Goal: Transaction & Acquisition: Book appointment/travel/reservation

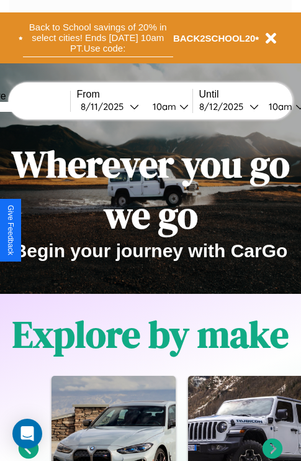
click at [98, 38] on button "Back to School savings of 20% in select cities! Ends 9/1 at 10am PT. Use code:" at bounding box center [98, 38] width 150 height 39
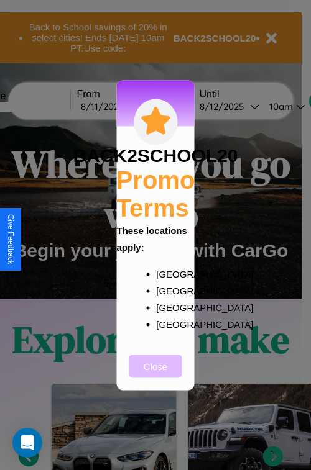
click at [155, 375] on button "Close" at bounding box center [155, 366] width 53 height 23
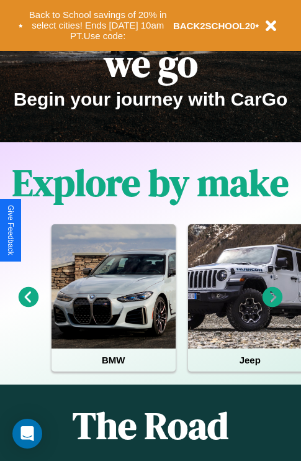
scroll to position [191, 0]
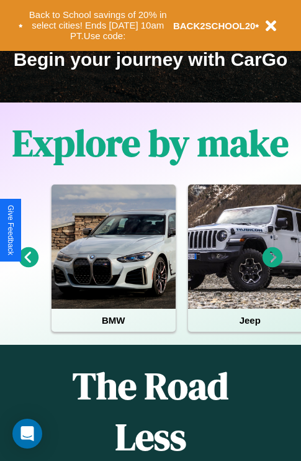
click at [273, 266] on icon at bounding box center [273, 257] width 21 height 21
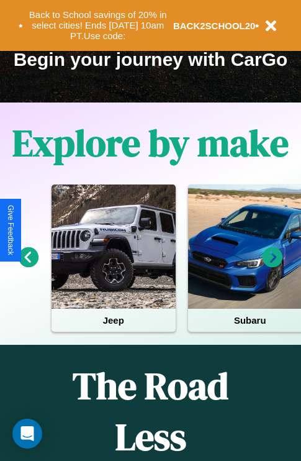
click at [273, 266] on icon at bounding box center [273, 257] width 21 height 21
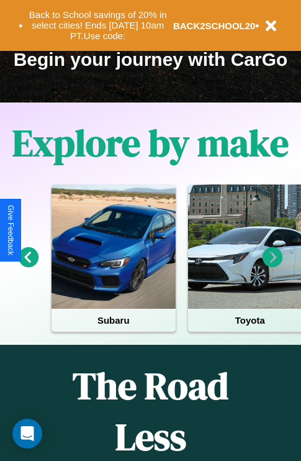
click at [28, 266] on icon at bounding box center [29, 257] width 21 height 21
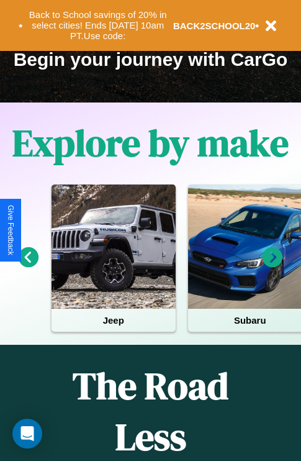
click at [273, 266] on icon at bounding box center [273, 257] width 21 height 21
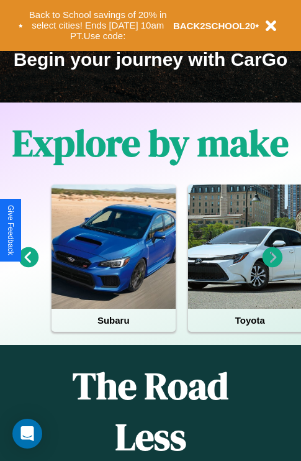
click at [28, 266] on icon at bounding box center [29, 257] width 21 height 21
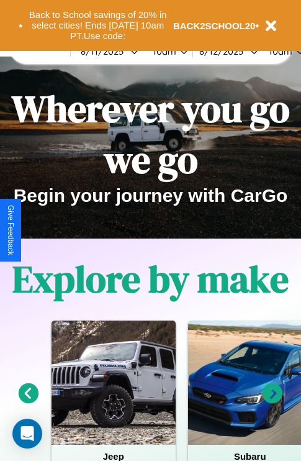
scroll to position [0, 0]
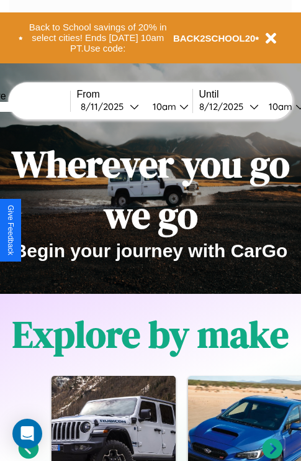
click at [42, 106] on input "text" at bounding box center [23, 107] width 93 height 10
type input "**********"
click at [124, 106] on div "8 / 11 / 2025" at bounding box center [105, 107] width 49 height 12
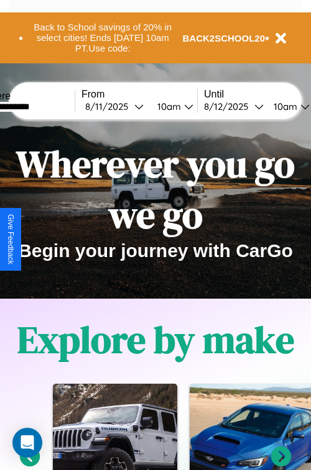
select select "*"
select select "****"
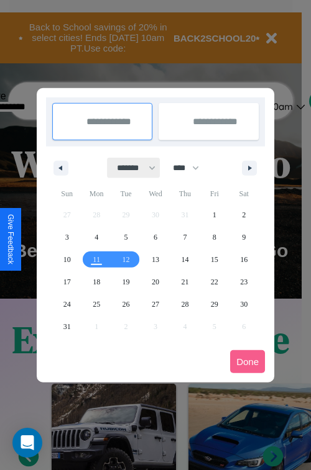
click at [131, 168] on select "******* ******** ***** ***** *** **** **** ****** ********* ******* ******** **…" at bounding box center [134, 168] width 53 height 21
select select "*"
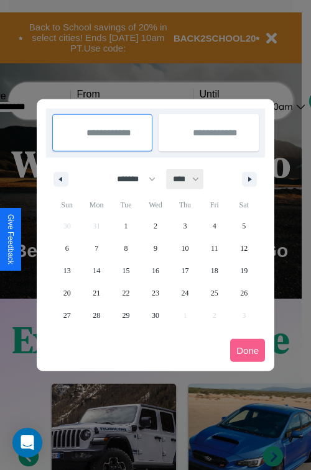
click at [191, 179] on select "**** **** **** **** **** **** **** **** **** **** **** **** **** **** **** ****…" at bounding box center [185, 179] width 37 height 21
select select "****"
click at [214, 248] on span "10" at bounding box center [214, 248] width 7 height 22
type input "**********"
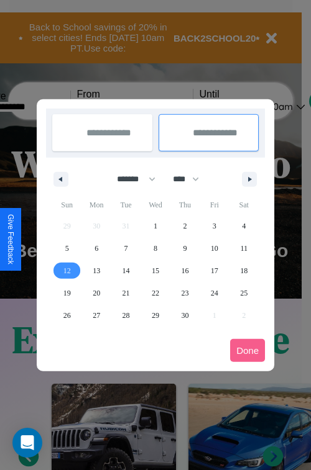
click at [66, 270] on span "12" at bounding box center [66, 271] width 7 height 22
type input "**********"
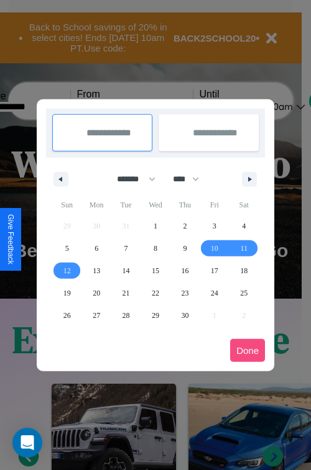
click at [247, 351] on button "Done" at bounding box center [247, 350] width 35 height 23
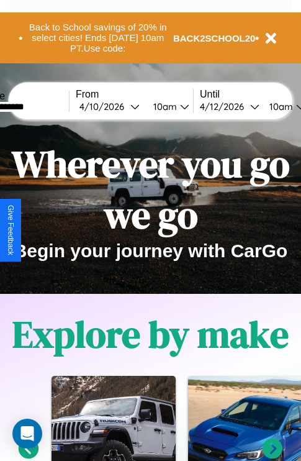
scroll to position [0, 46]
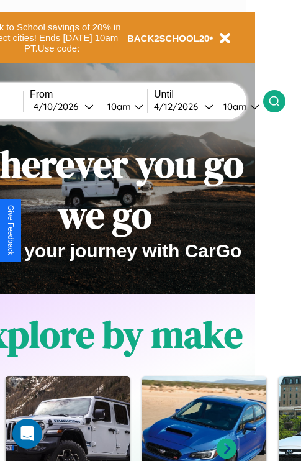
click at [281, 101] on icon at bounding box center [274, 101] width 12 height 12
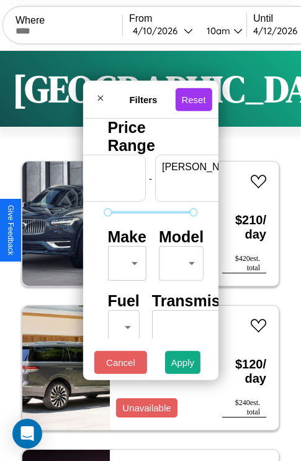
scroll to position [0, 77]
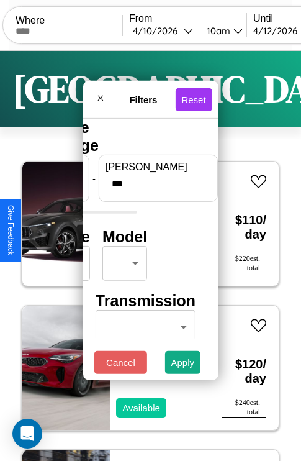
type input "***"
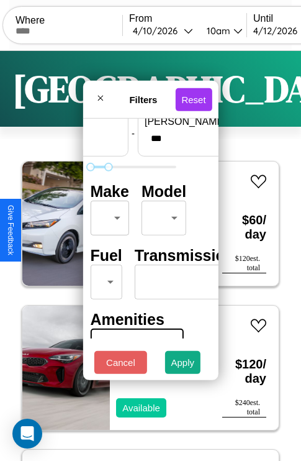
scroll to position [101, 39]
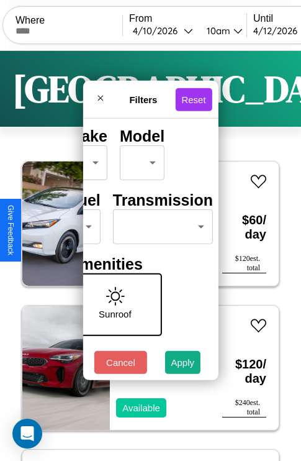
type input "*"
click at [160, 224] on body "CarGo Where From 4 / 10 / 2026 10am Until 4 / 12 / 2026 10am Become a Host Logi…" at bounding box center [150, 256] width 301 height 513
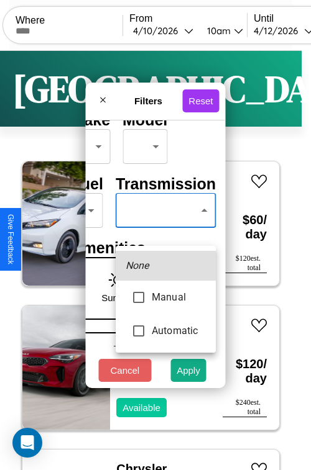
type input "*********"
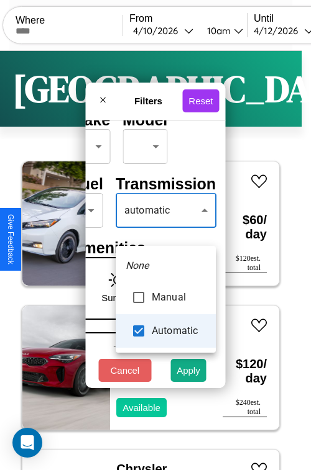
click at [165, 229] on div at bounding box center [155, 235] width 311 height 470
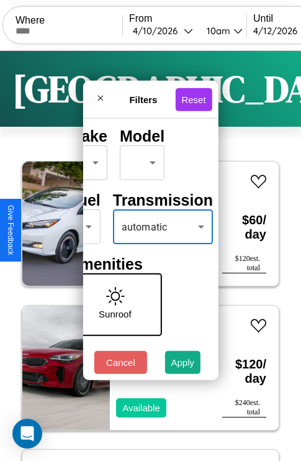
click at [183, 365] on button "Apply" at bounding box center [183, 362] width 36 height 23
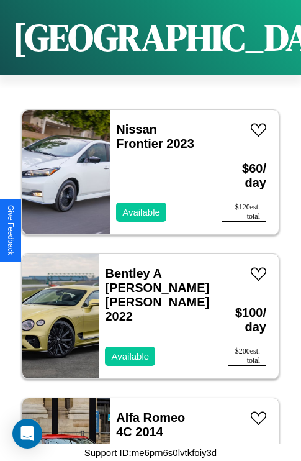
scroll to position [191, 0]
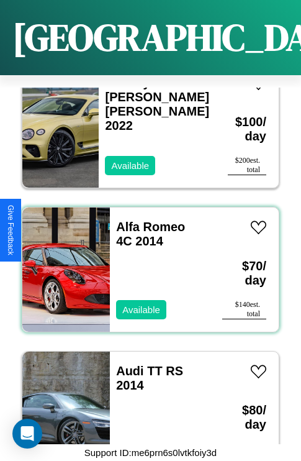
click at [146, 262] on div "Alfa Romeo 4C 2014 Available" at bounding box center [160, 270] width 100 height 124
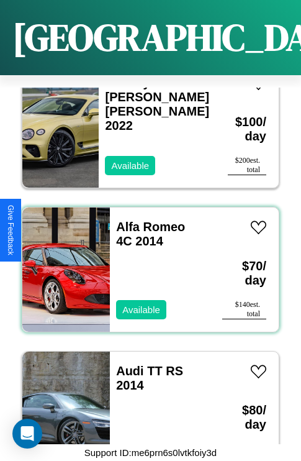
click at [146, 262] on div "Alfa Romeo 4C 2014 Available" at bounding box center [160, 270] width 100 height 124
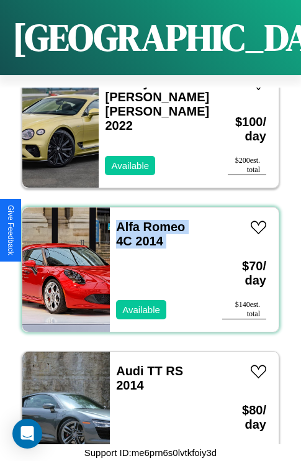
click at [146, 262] on div "Alfa Romeo 4C 2014 Available" at bounding box center [160, 270] width 100 height 124
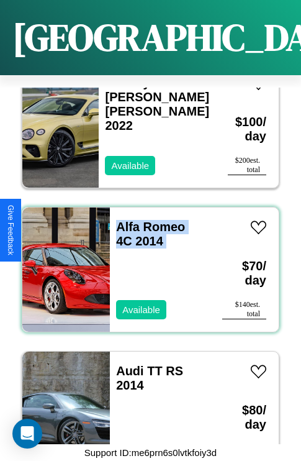
click at [146, 262] on div "Alfa Romeo 4C 2014 Available" at bounding box center [160, 270] width 100 height 124
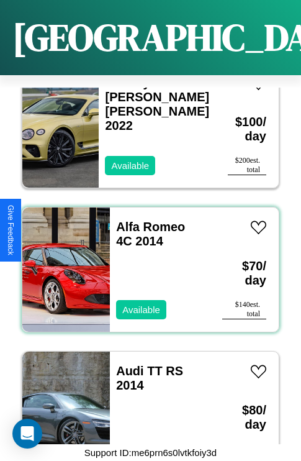
click at [146, 262] on div "Alfa Romeo 4C 2014 Available" at bounding box center [160, 270] width 100 height 124
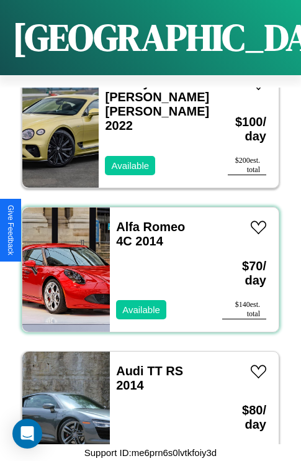
click at [146, 262] on div "Alfa Romeo 4C 2014 Available" at bounding box center [160, 270] width 100 height 124
click at [147, 220] on link "Alfa Romeo 4C 2014" at bounding box center [150, 234] width 69 height 28
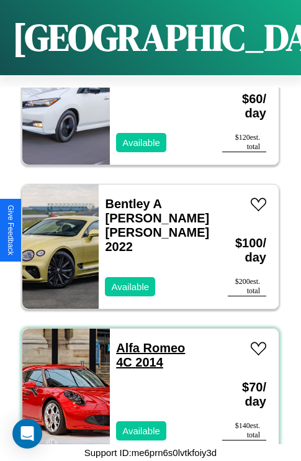
scroll to position [47, 0]
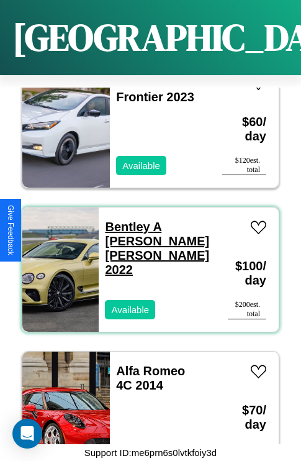
click at [135, 220] on link "Bentley A Smith GT Bentley 2022" at bounding box center [157, 248] width 104 height 57
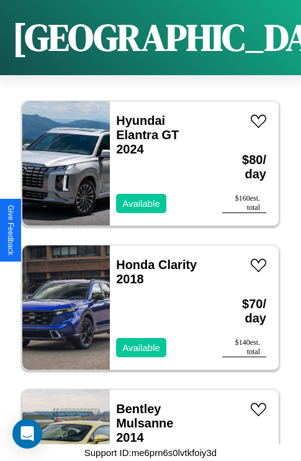
scroll to position [2112, 0]
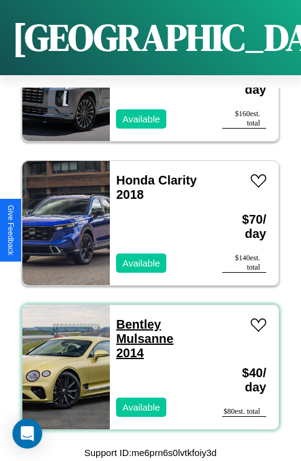
click at [135, 318] on link "Bentley Mulsanne 2014" at bounding box center [144, 339] width 57 height 42
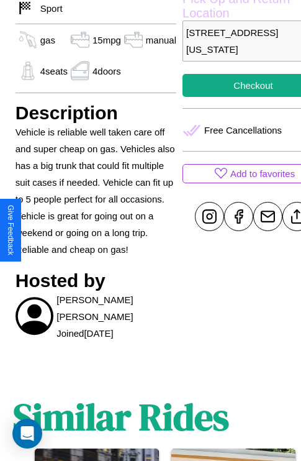
scroll to position [433, 30]
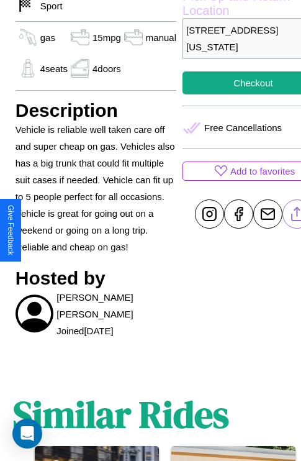
click at [298, 216] on line at bounding box center [298, 212] width 0 height 9
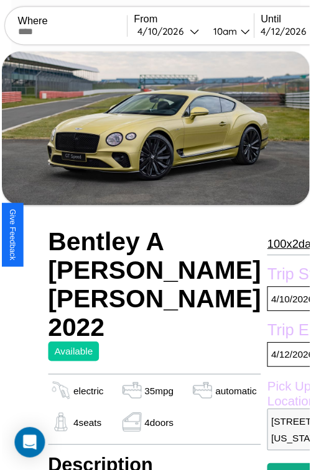
scroll to position [62, 60]
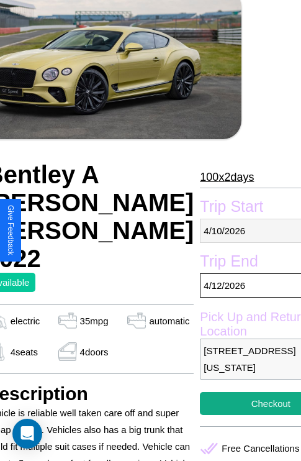
click at [230, 231] on p "[DATE]" at bounding box center [271, 231] width 142 height 24
select select "*"
select select "****"
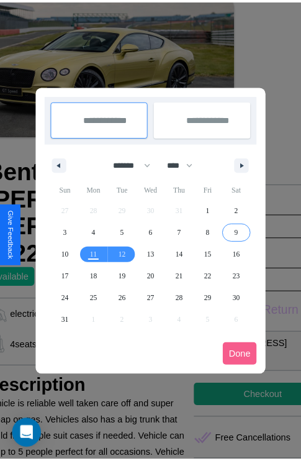
scroll to position [0, 60]
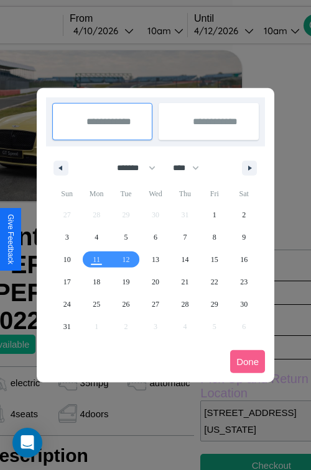
click at [120, 30] on div at bounding box center [155, 235] width 311 height 470
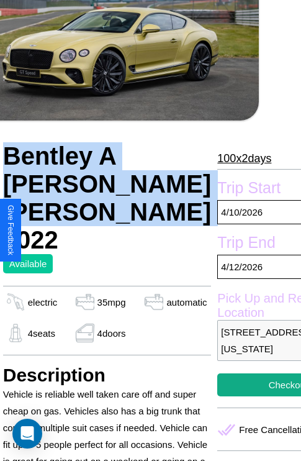
scroll to position [474, 19]
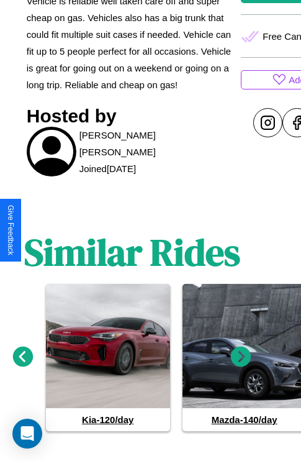
click at [22, 347] on icon at bounding box center [23, 357] width 21 height 21
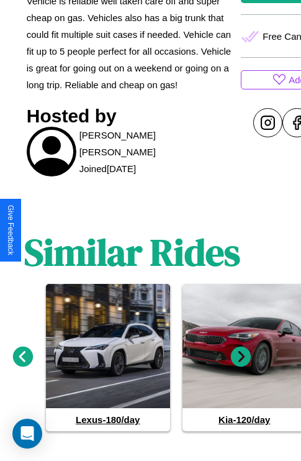
click at [241, 347] on icon at bounding box center [241, 357] width 21 height 21
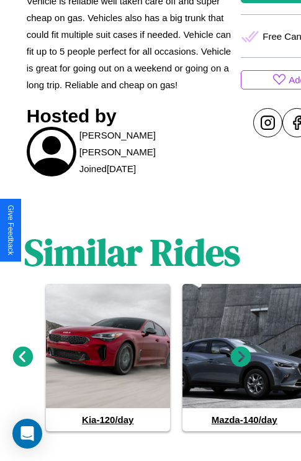
click at [241, 347] on icon at bounding box center [241, 357] width 21 height 21
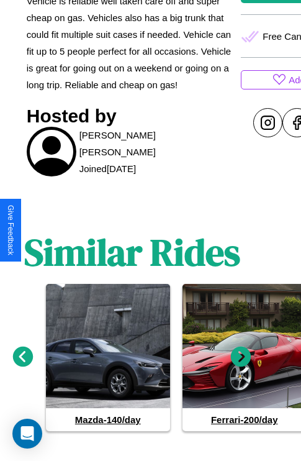
click at [241, 347] on icon at bounding box center [241, 357] width 21 height 21
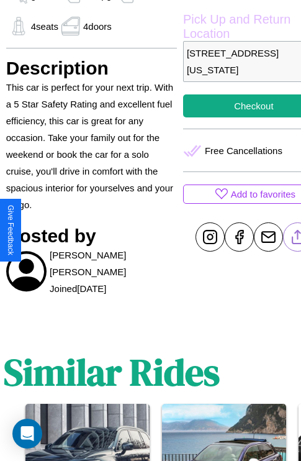
scroll to position [366, 40]
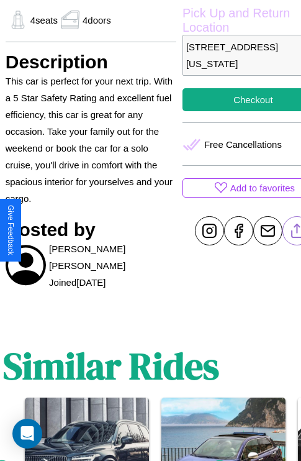
click at [297, 231] on line at bounding box center [297, 228] width 0 height 9
